Goal: Task Accomplishment & Management: Complete application form

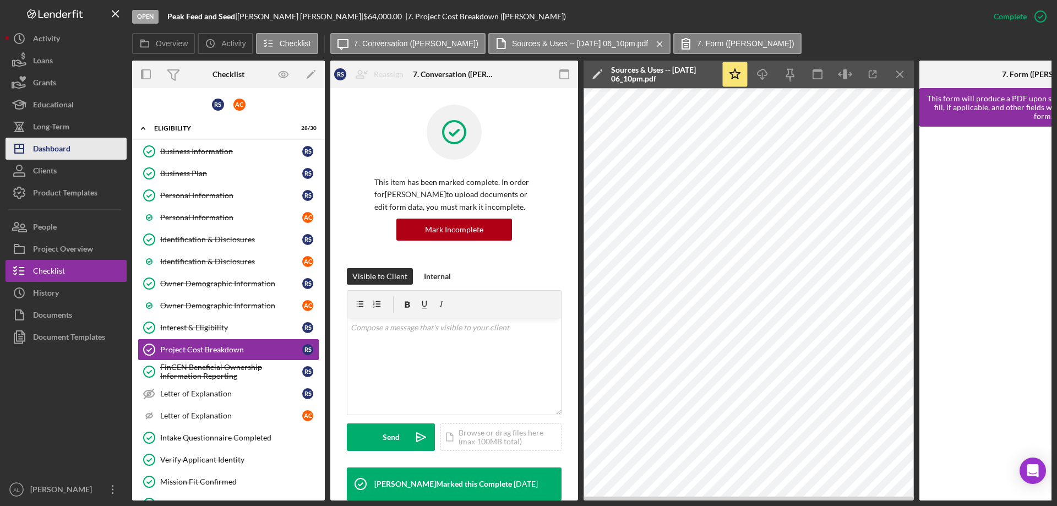
click at [91, 145] on button "Icon/Dashboard Dashboard" at bounding box center [66, 149] width 121 height 22
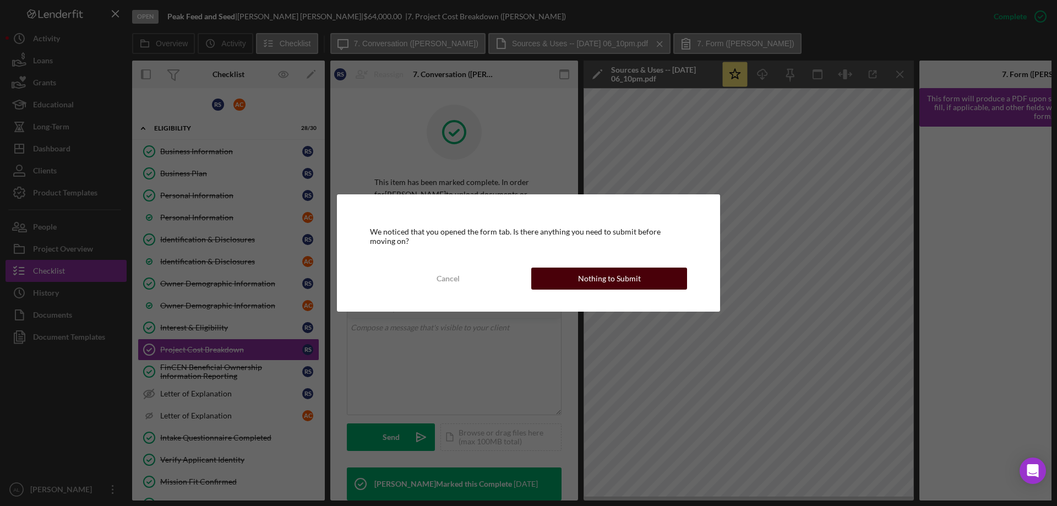
click at [601, 275] on div "Nothing to Submit" at bounding box center [609, 279] width 63 height 22
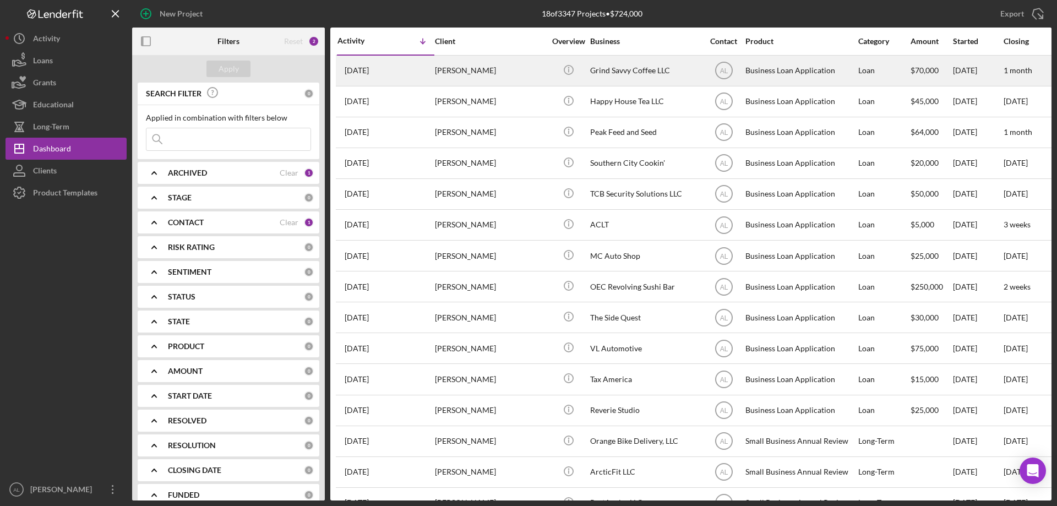
click at [489, 74] on div "[PERSON_NAME]" at bounding box center [490, 70] width 110 height 29
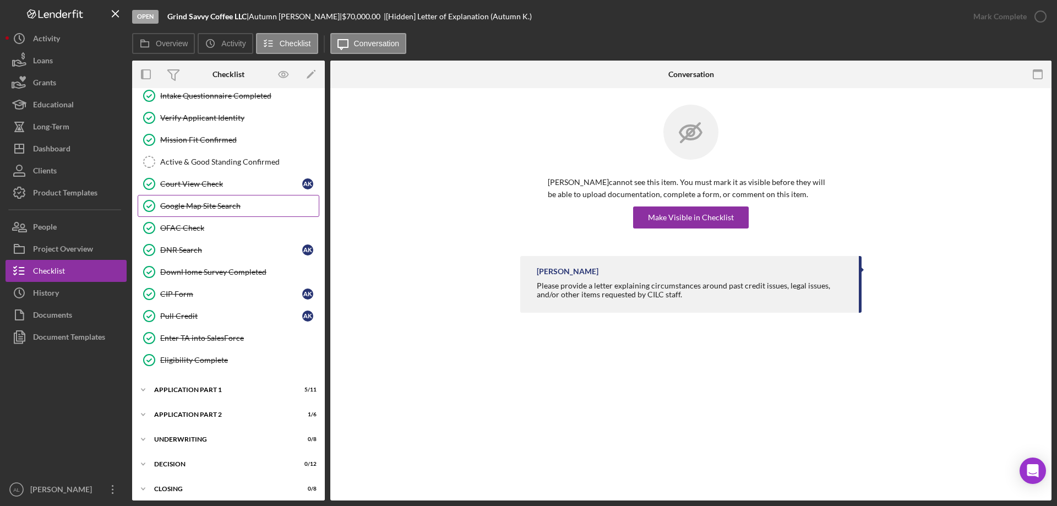
scroll to position [260, 0]
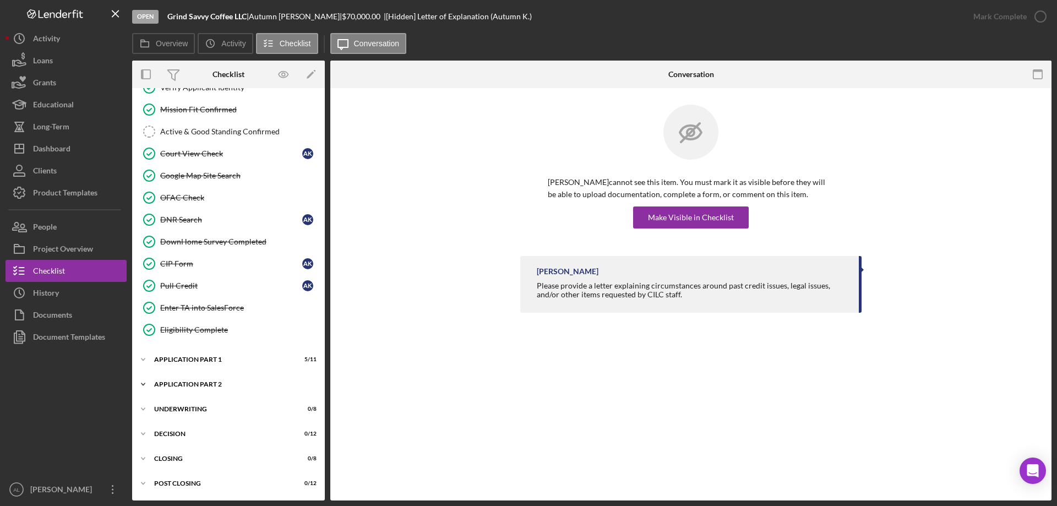
click at [235, 383] on div "Application Part 2" at bounding box center [232, 384] width 157 height 7
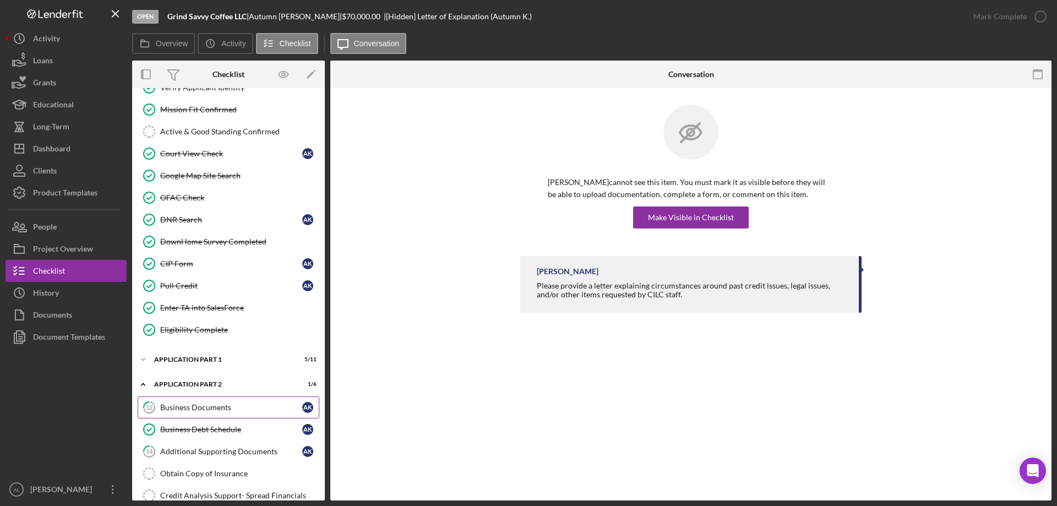
click at [215, 406] on div "Business Documents" at bounding box center [231, 407] width 142 height 9
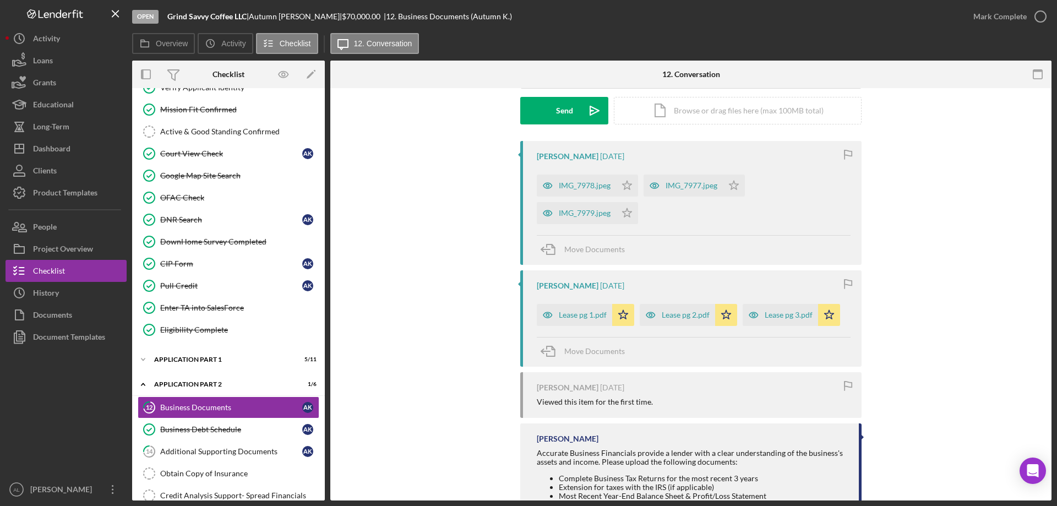
scroll to position [165, 0]
click at [583, 316] on div "Lease pg 1.pdf" at bounding box center [583, 312] width 48 height 9
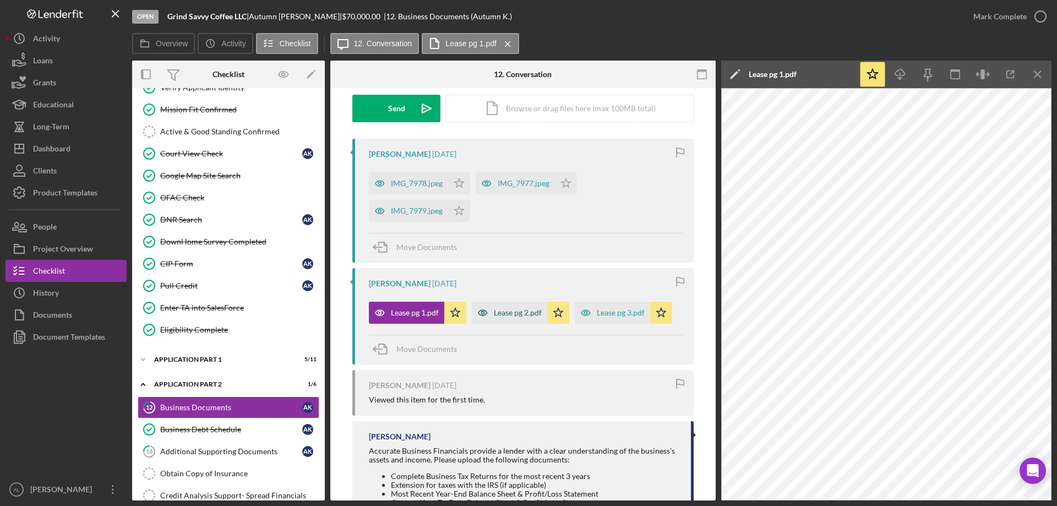
click at [514, 314] on div "Lease pg 2.pdf" at bounding box center [518, 312] width 48 height 9
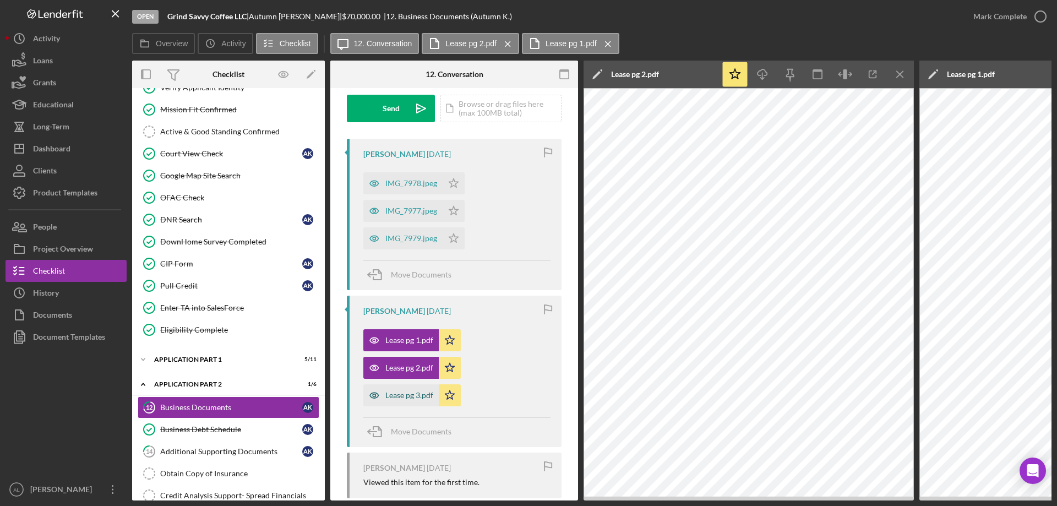
click at [392, 394] on div "Lease pg 3.pdf" at bounding box center [410, 395] width 48 height 9
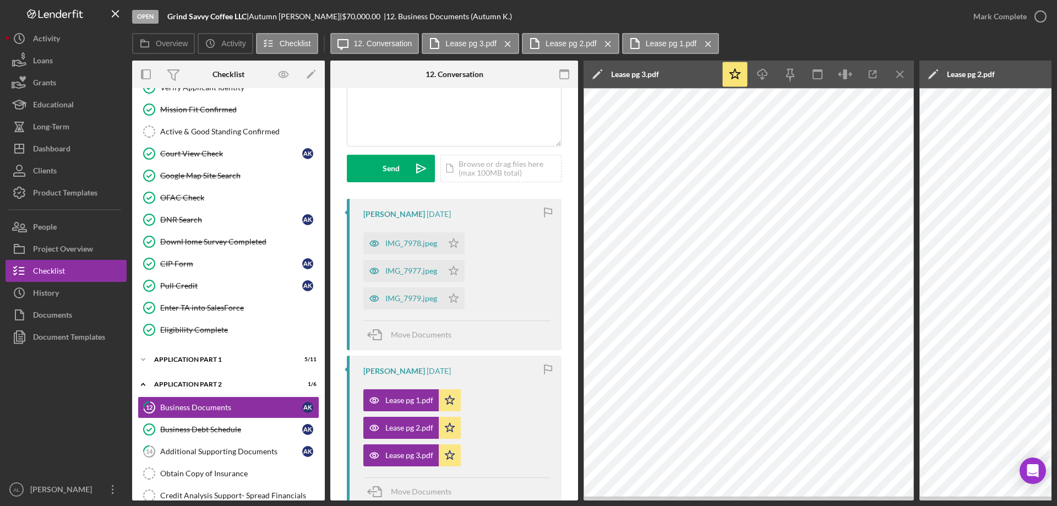
scroll to position [55, 0]
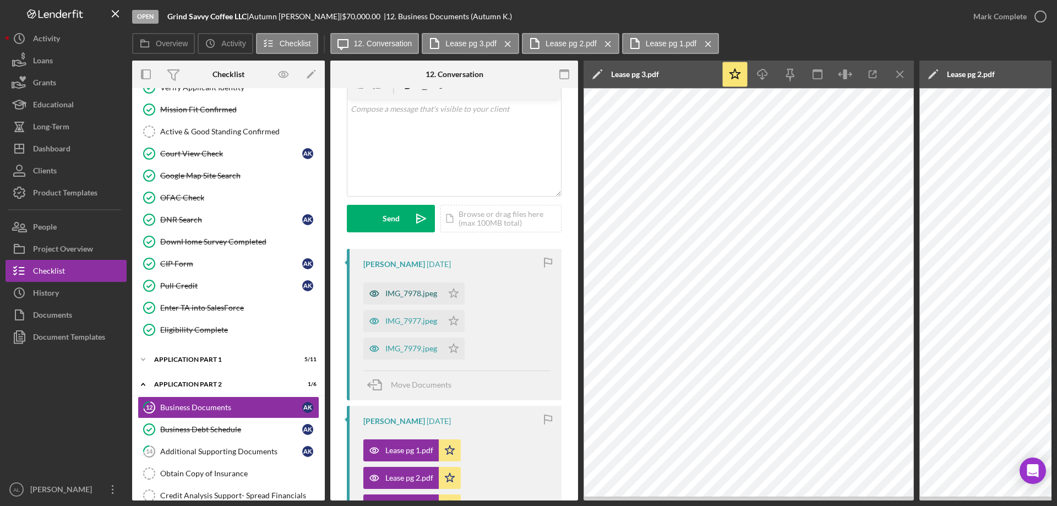
click at [416, 296] on div "IMG_7978.jpeg" at bounding box center [412, 293] width 52 height 9
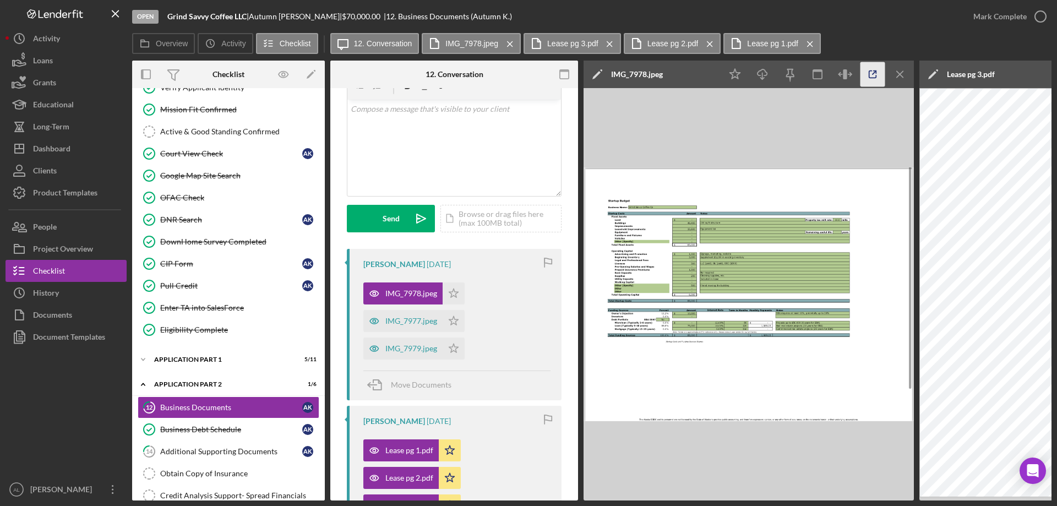
click at [878, 79] on icon "button" at bounding box center [873, 74] width 25 height 25
click at [413, 324] on div "IMG_7977.jpeg" at bounding box center [412, 321] width 52 height 9
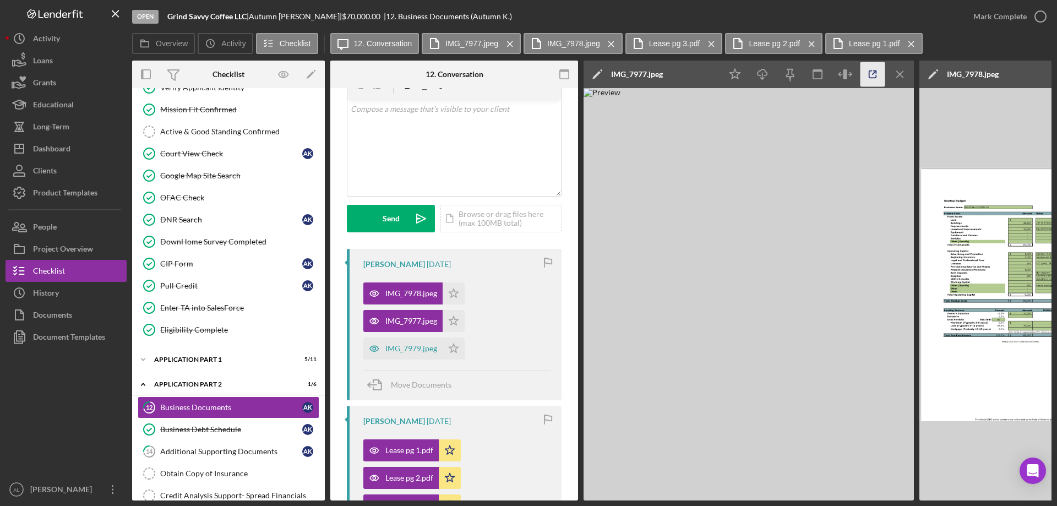
click at [869, 72] on icon "button" at bounding box center [873, 74] width 25 height 25
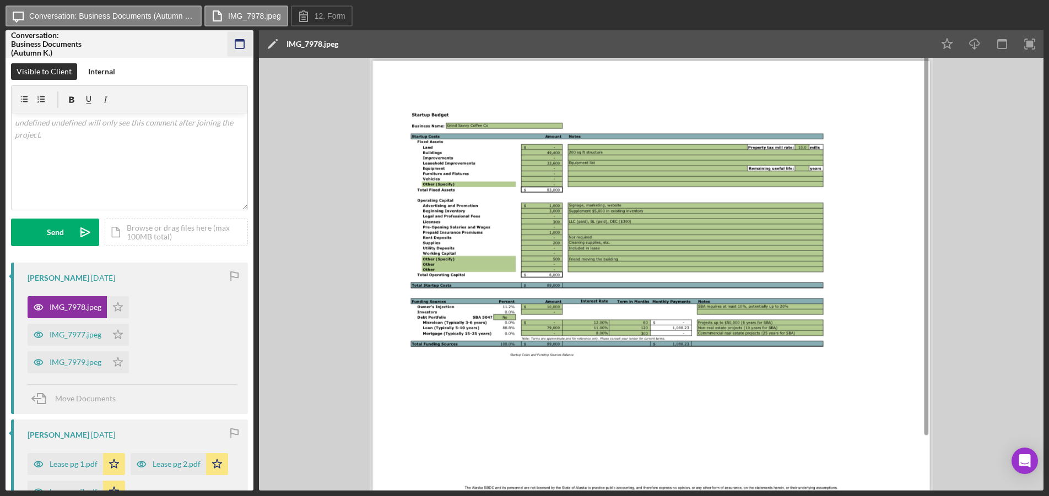
click at [236, 40] on rect "button" at bounding box center [239, 41] width 9 height 2
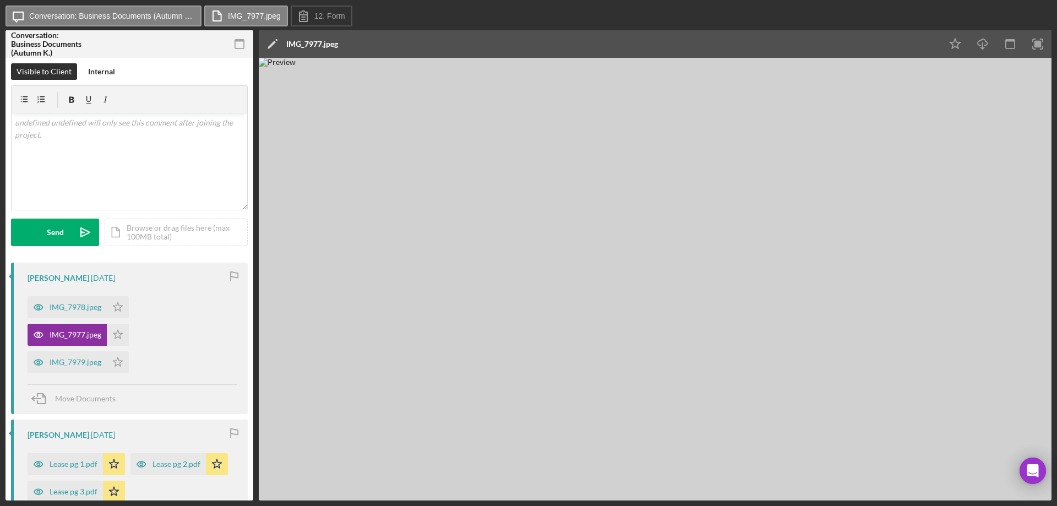
click at [233, 41] on icon "button" at bounding box center [239, 44] width 25 height 25
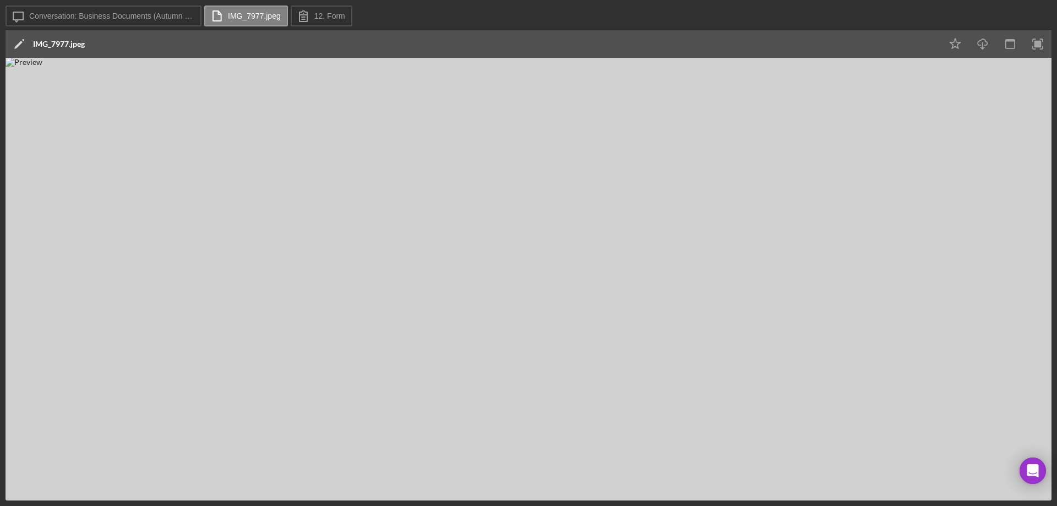
click at [468, 301] on img at bounding box center [529, 279] width 1046 height 443
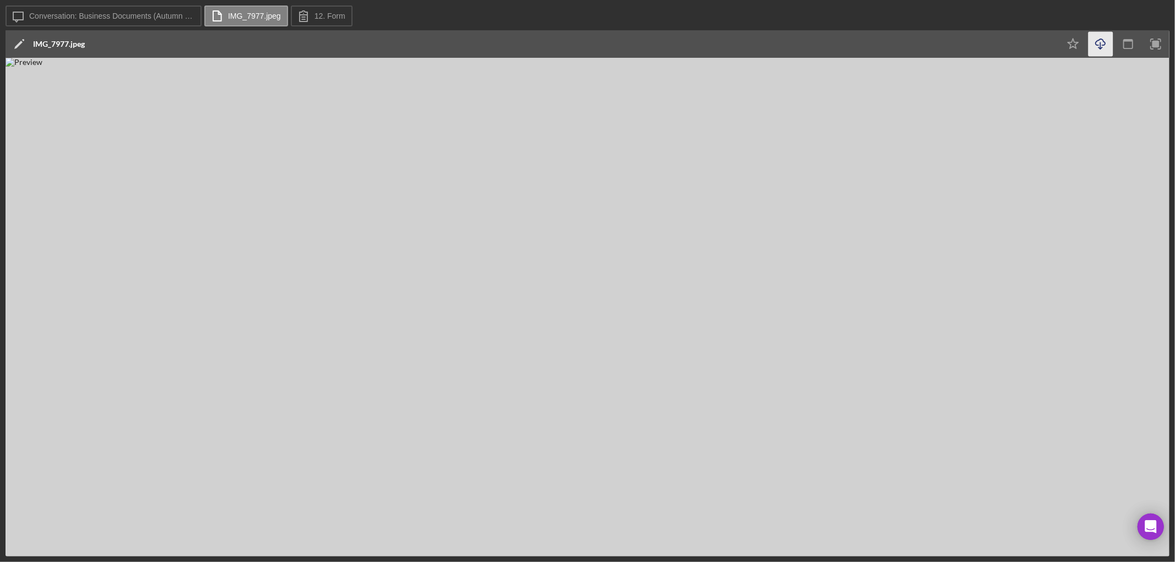
click at [1057, 46] on icon "Icon/Download" at bounding box center [1100, 44] width 25 height 25
